Goal: Task Accomplishment & Management: Manage account settings

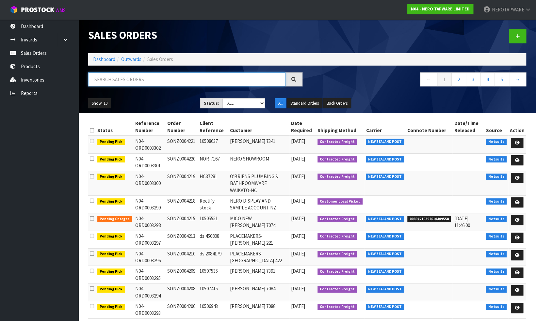
click at [161, 81] on input "text" at bounding box center [186, 79] width 197 height 14
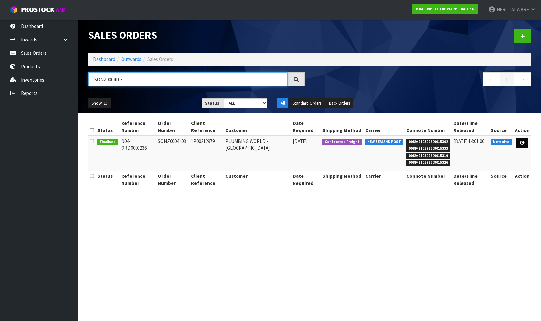
type input "SONZ0004103"
click at [523, 141] on icon at bounding box center [521, 143] width 5 height 4
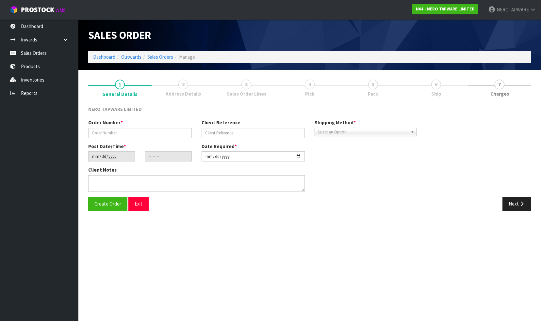
type input "SONZ0004103"
type input "1P00212979"
type input "[DATE]"
type input "14:30:05.000"
type input "[DATE]"
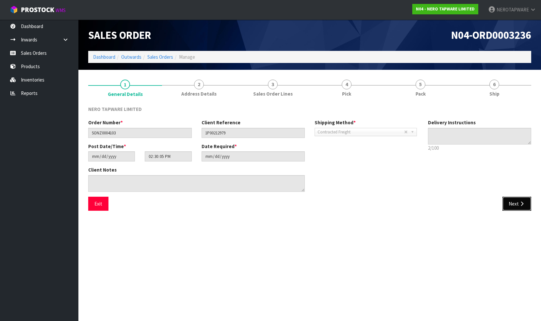
click at [513, 203] on button "Next" at bounding box center [516, 204] width 29 height 14
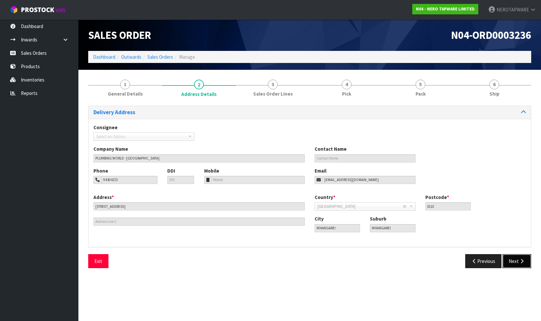
click at [512, 259] on button "Next" at bounding box center [516, 261] width 29 height 14
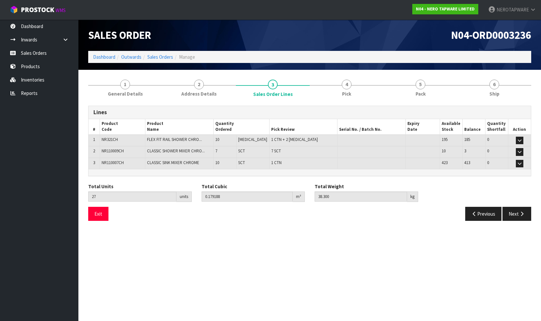
click at [113, 160] on span "NR110007CH" at bounding box center [113, 163] width 22 height 6
copy span "NR110007CH"
click at [123, 86] on span "1" at bounding box center [125, 85] width 10 height 10
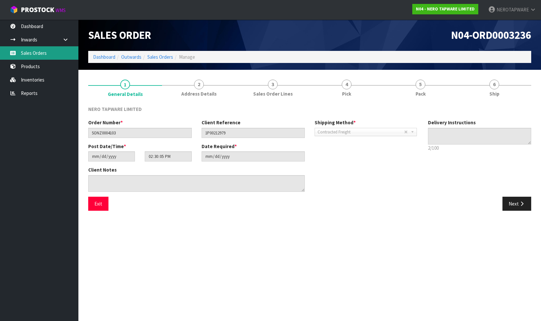
drag, startPoint x: 44, startPoint y: 51, endPoint x: 66, endPoint y: 57, distance: 22.3
click at [44, 51] on link "Sales Orders" at bounding box center [39, 52] width 78 height 13
